Goal: Task Accomplishment & Management: Use online tool/utility

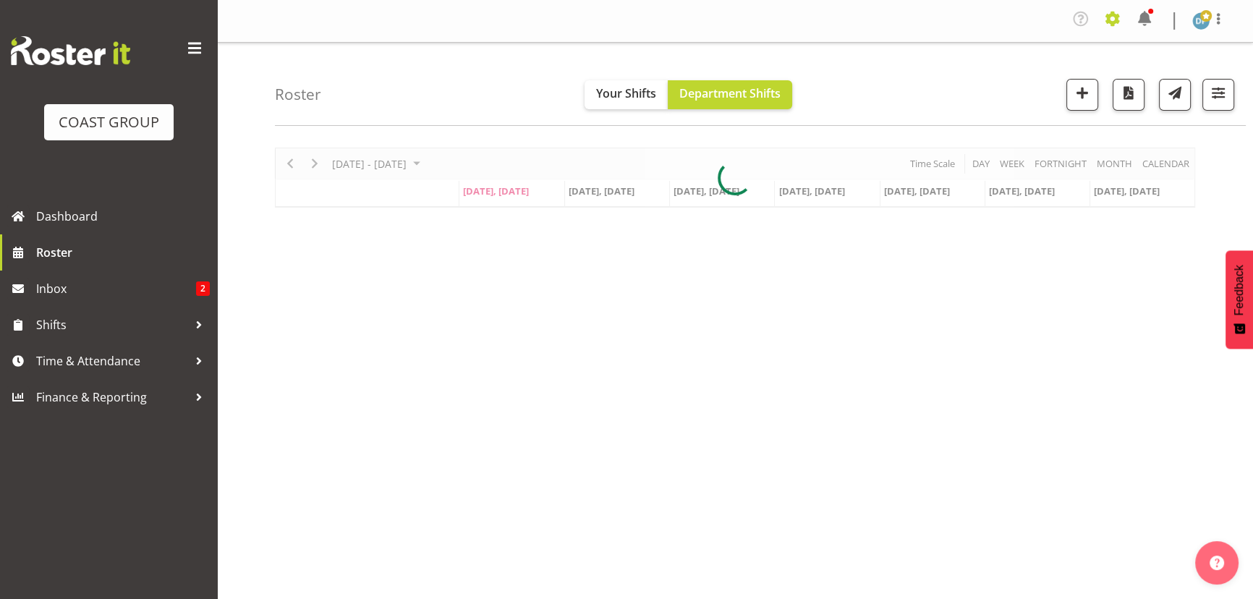
click at [1107, 21] on span at bounding box center [1112, 18] width 23 height 23
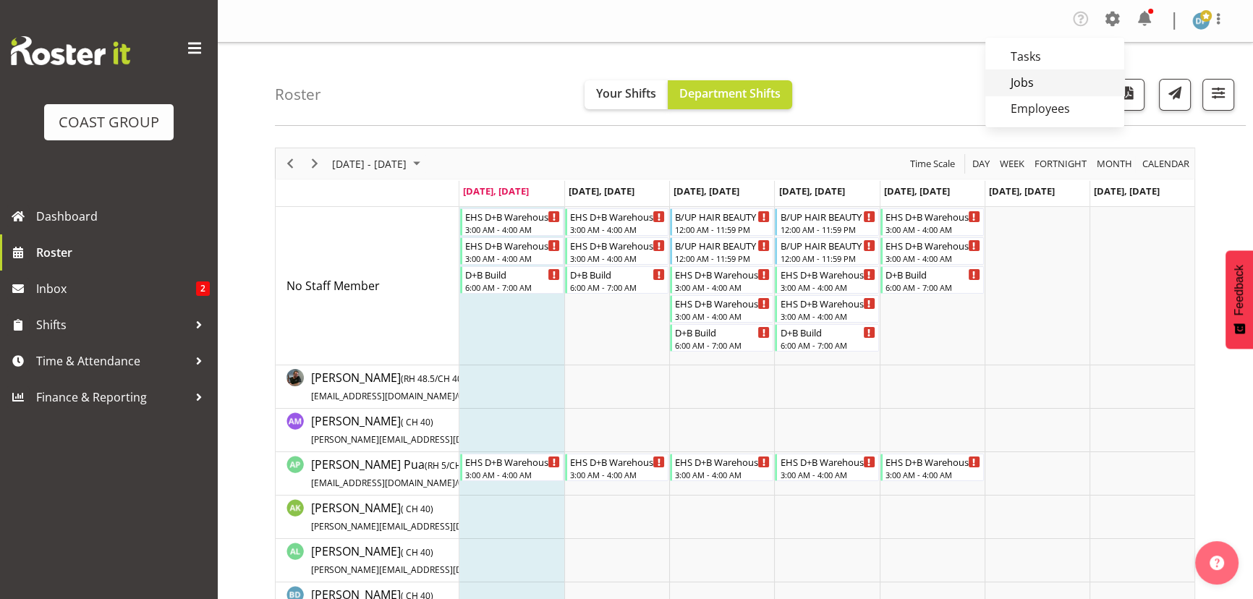
click at [1020, 79] on link "Jobs" at bounding box center [1054, 82] width 139 height 26
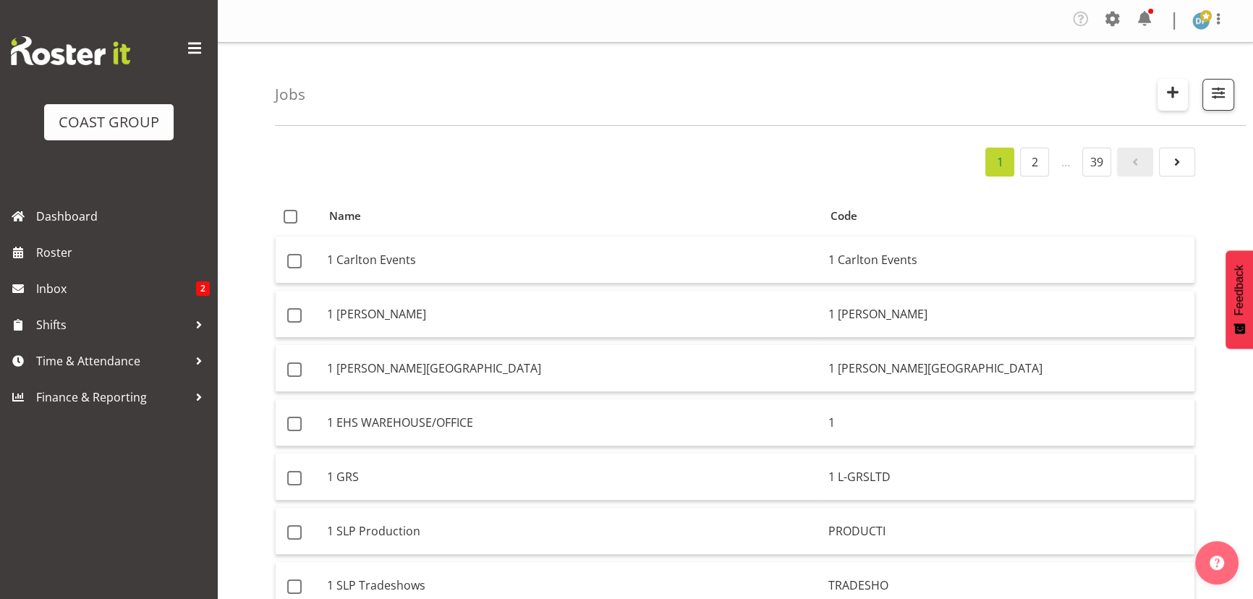
click at [1167, 90] on span "button" at bounding box center [1172, 91] width 19 height 19
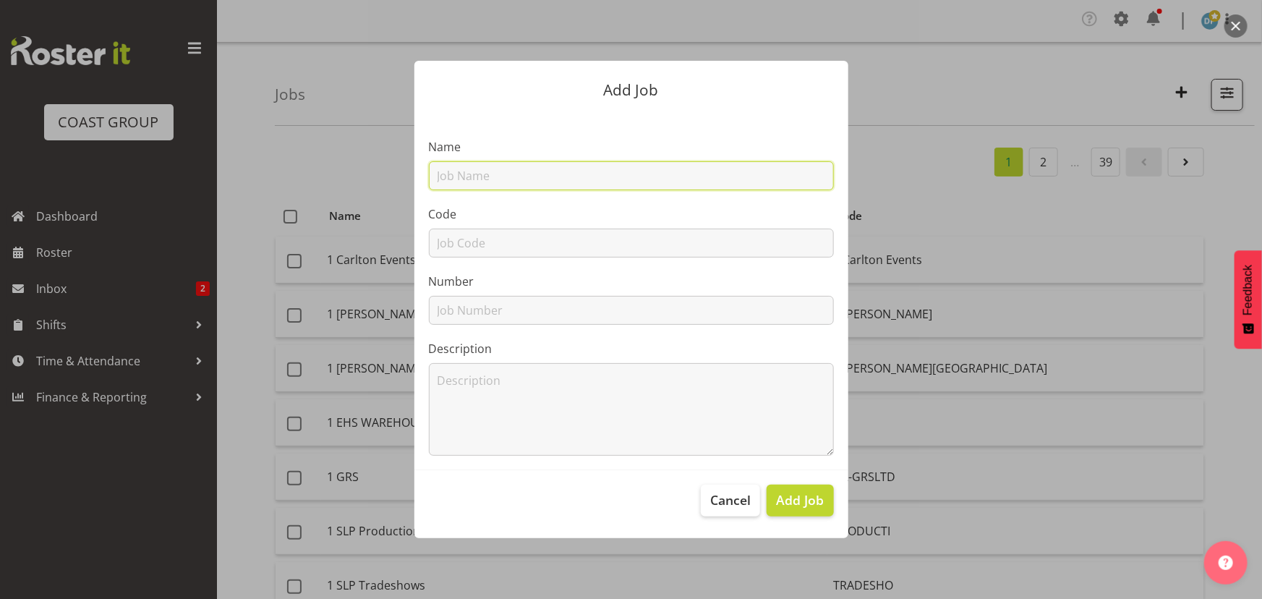
click at [524, 180] on input "text" at bounding box center [631, 175] width 405 height 29
type input "22511008 - Civica @ ALGIM"
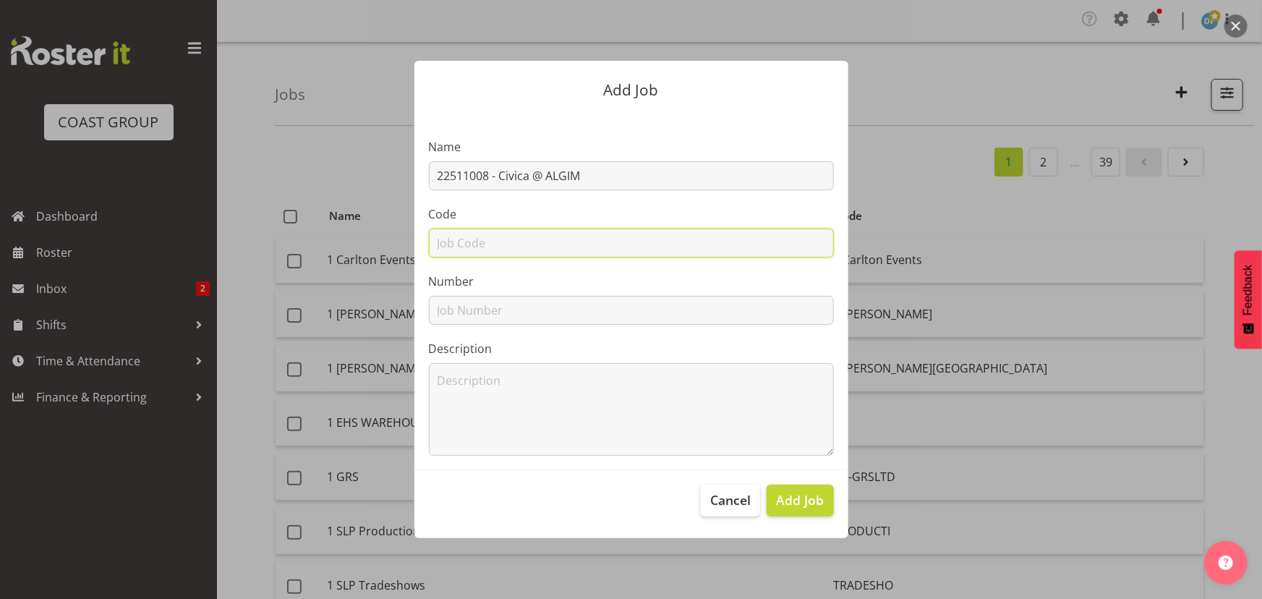
click at [521, 239] on input "text" at bounding box center [631, 243] width 405 height 29
type input "22511008"
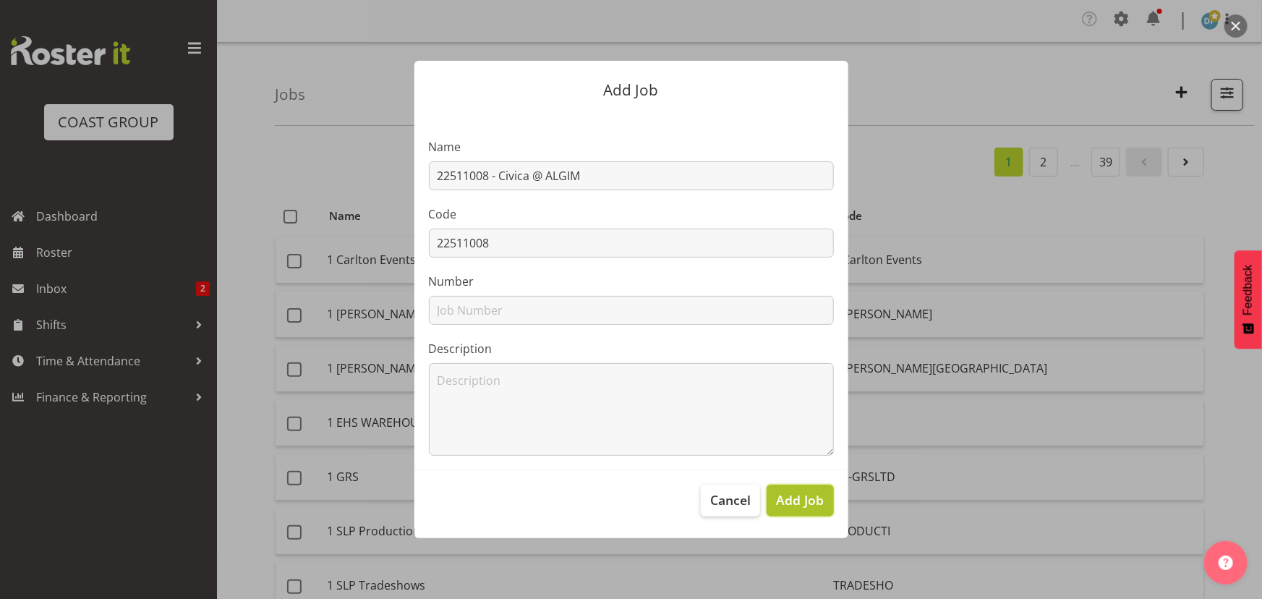
click at [796, 496] on span "Add Job" at bounding box center [800, 499] width 48 height 19
